Goal: Information Seeking & Learning: Learn about a topic

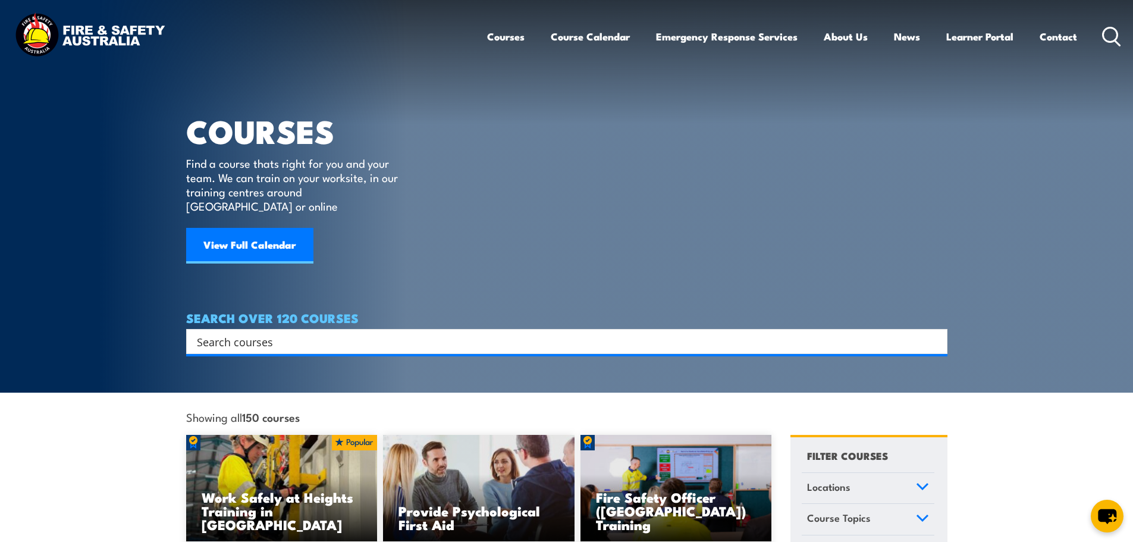
click at [244, 332] on input "Search input" at bounding box center [559, 341] width 724 height 18
type input "mrm"
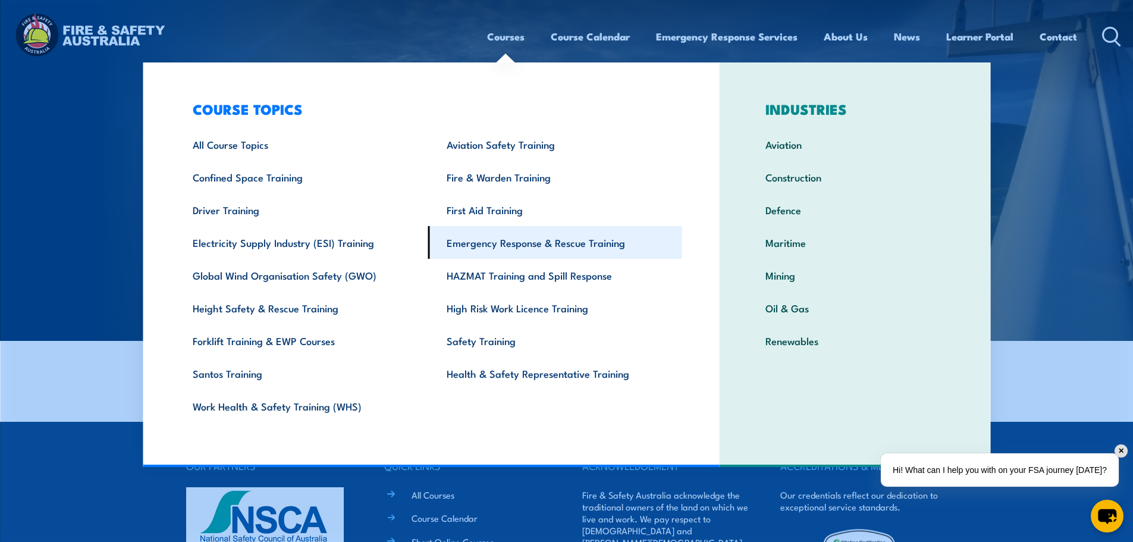
click at [500, 245] on link "Emergency Response & Rescue Training" at bounding box center [555, 242] width 254 height 33
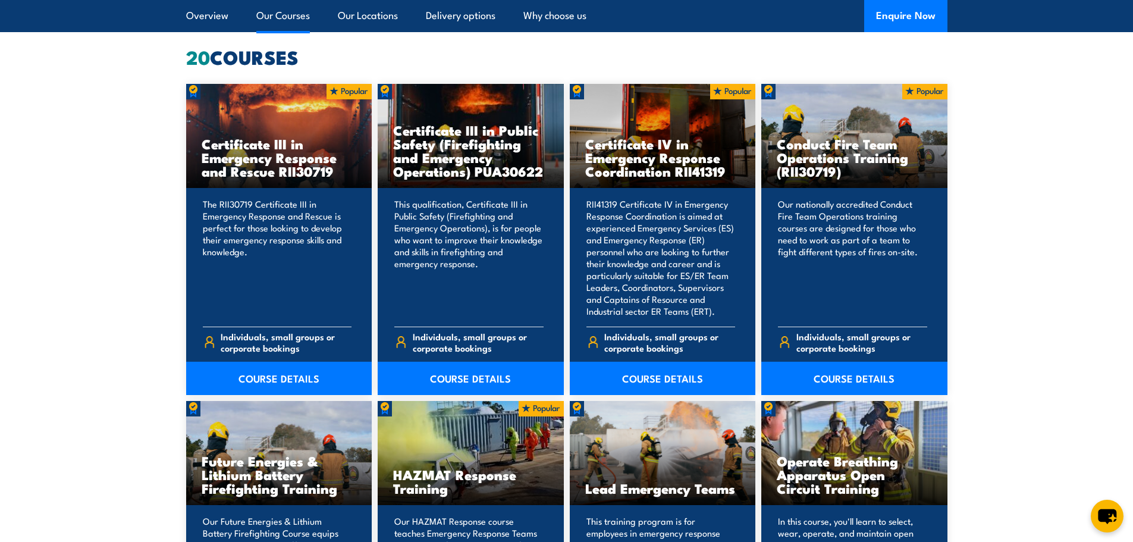
scroll to position [951, 0]
click at [666, 373] on link "COURSE DETAILS" at bounding box center [663, 378] width 186 height 33
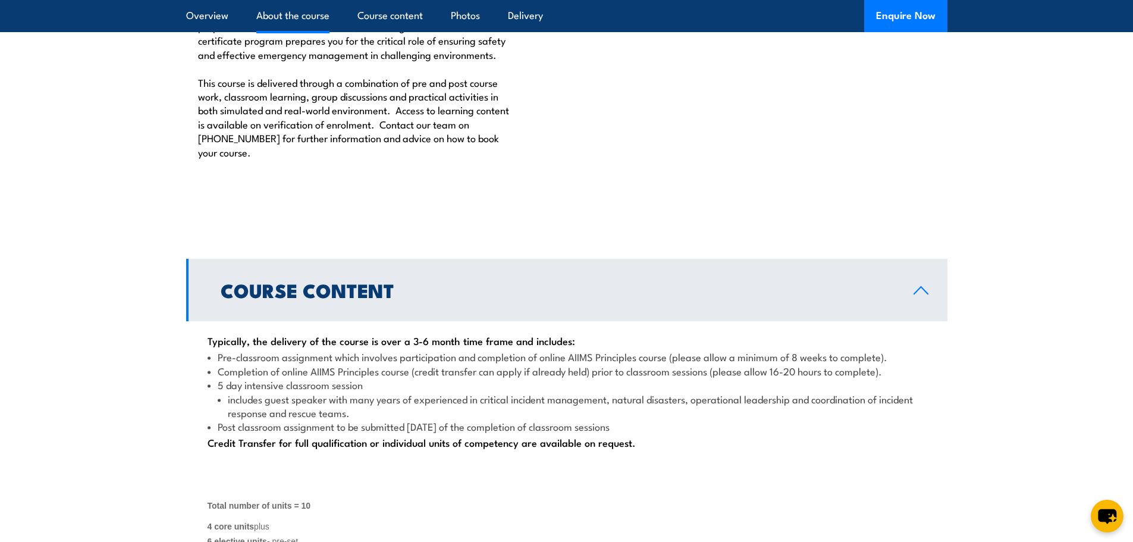
scroll to position [1486, 0]
